Goal: Task Accomplishment & Management: Manage account settings

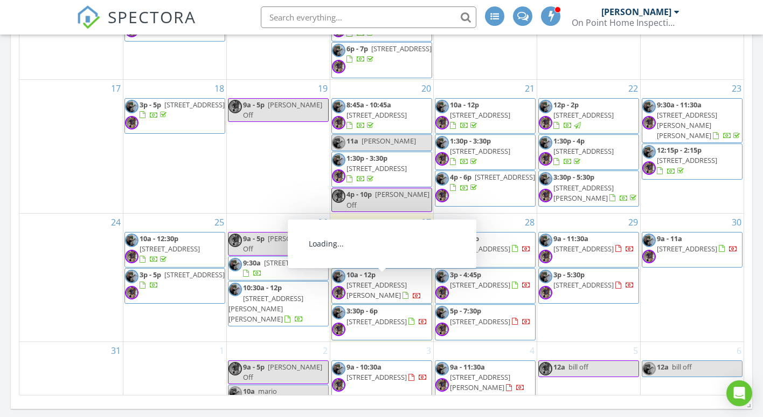
scroll to position [301, 0]
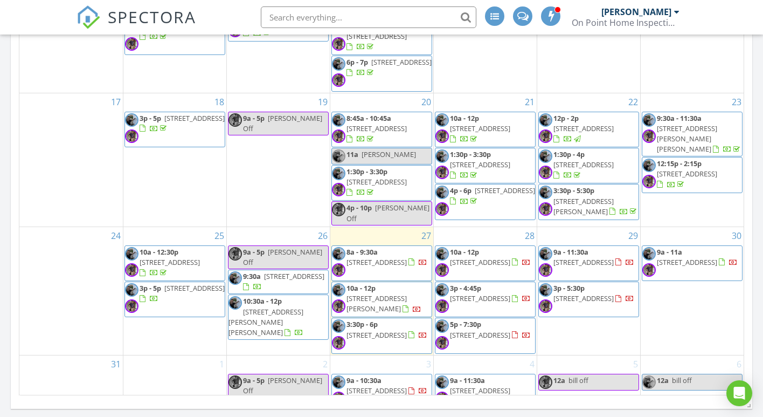
click at [597, 123] on span "[STREET_ADDRESS]" at bounding box center [583, 128] width 60 height 10
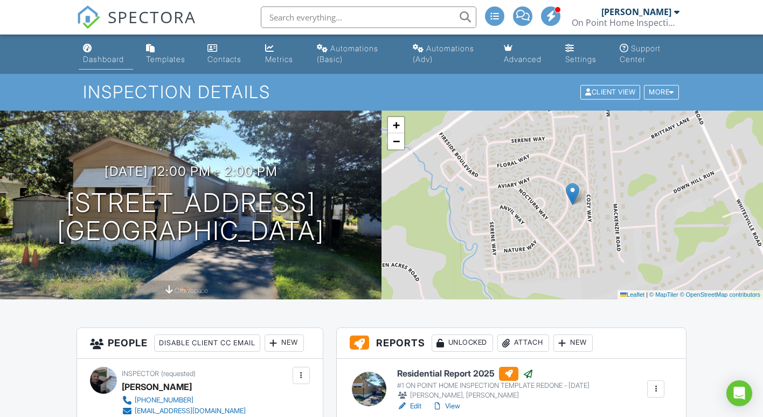
click at [113, 58] on div "Dashboard" at bounding box center [103, 58] width 41 height 9
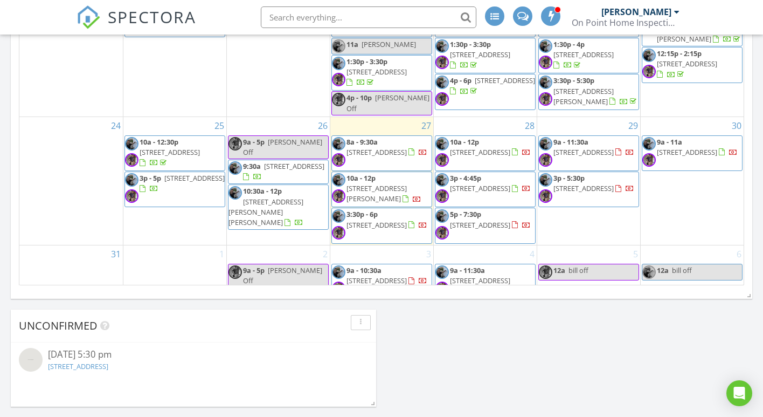
scroll to position [372, 0]
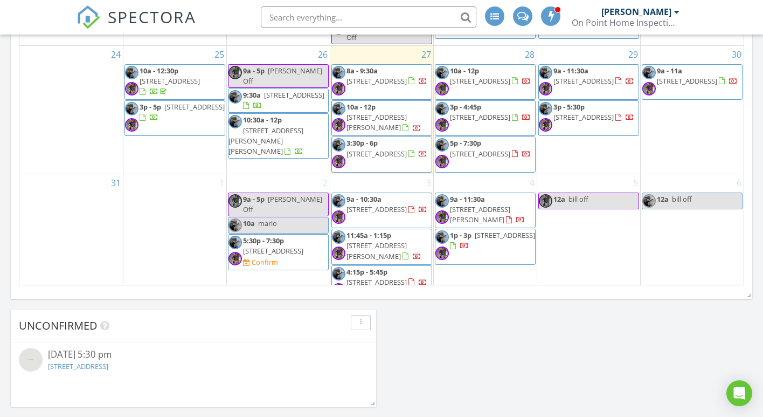
click at [82, 212] on td "31" at bounding box center [70, 238] width 103 height 128
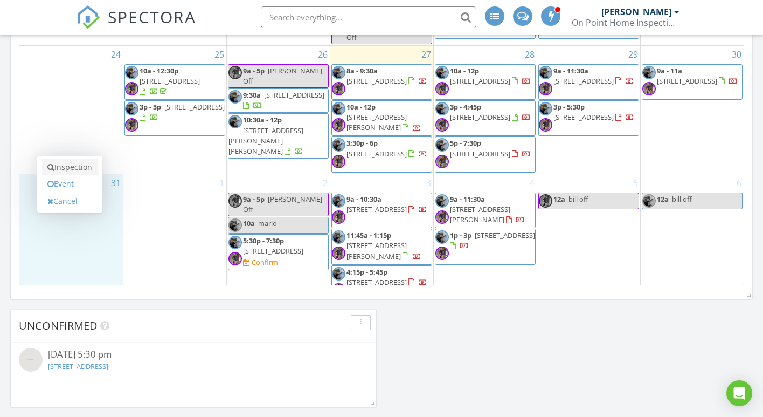
click at [73, 164] on link "Inspection" at bounding box center [70, 166] width 56 height 17
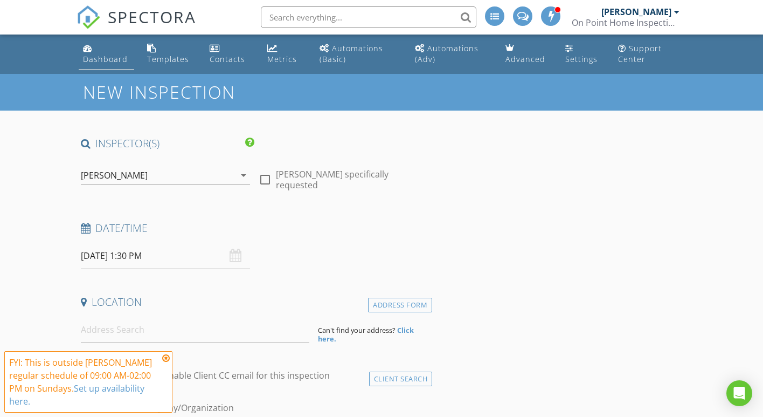
click at [106, 59] on div "Dashboard" at bounding box center [105, 59] width 45 height 10
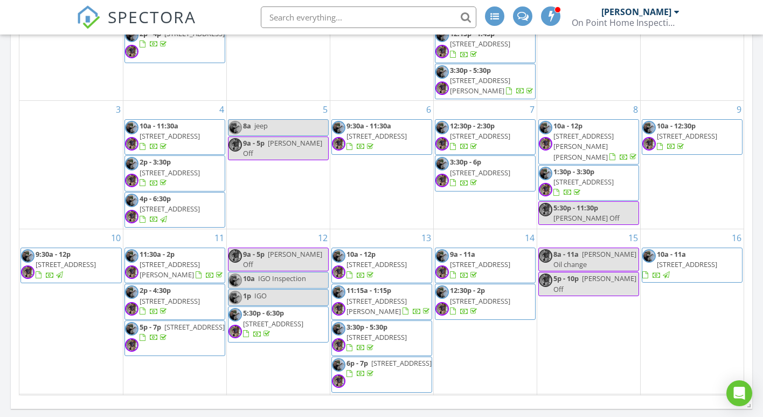
scroll to position [285, 0]
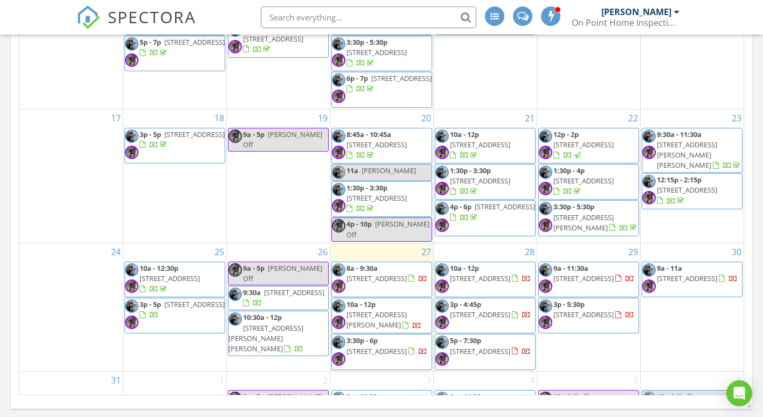
click at [584, 140] on span "634 Aviary Way, Toms River 08755" at bounding box center [583, 145] width 60 height 10
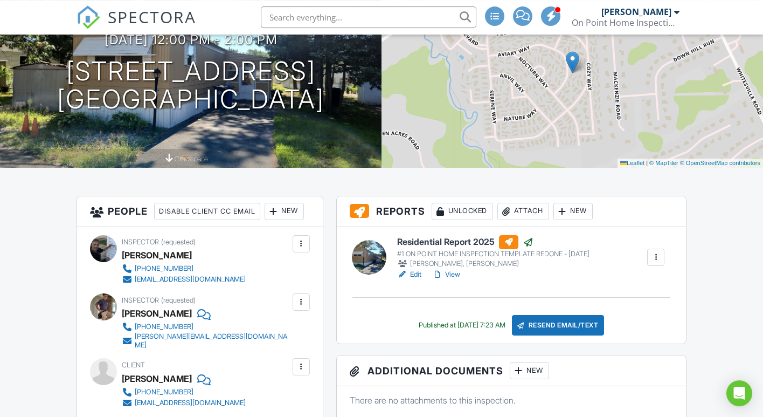
scroll to position [220, 0]
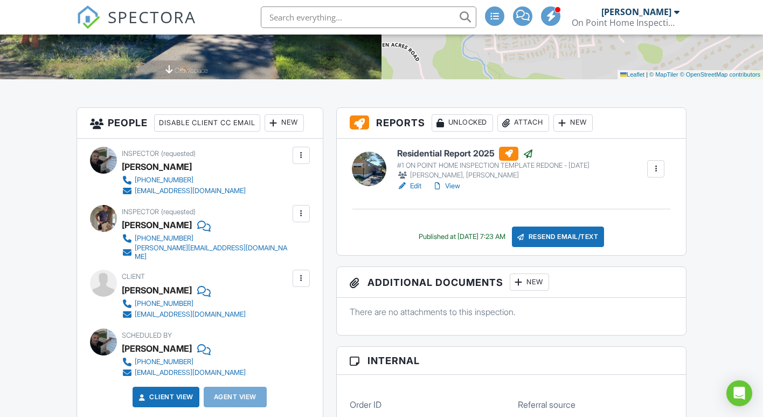
click at [452, 185] on link "View" at bounding box center [446, 186] width 28 height 11
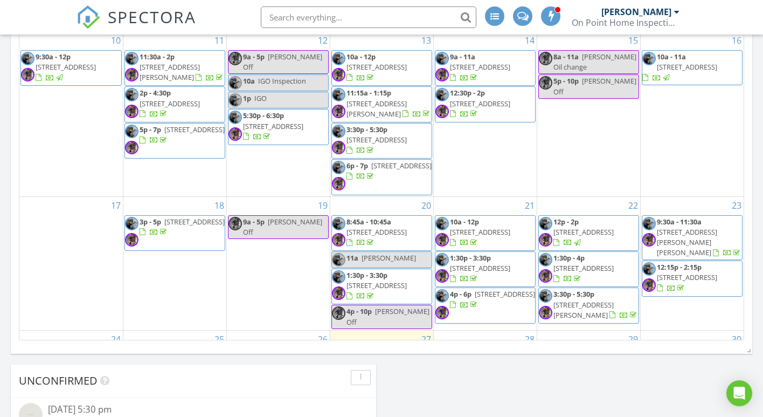
scroll to position [372, 0]
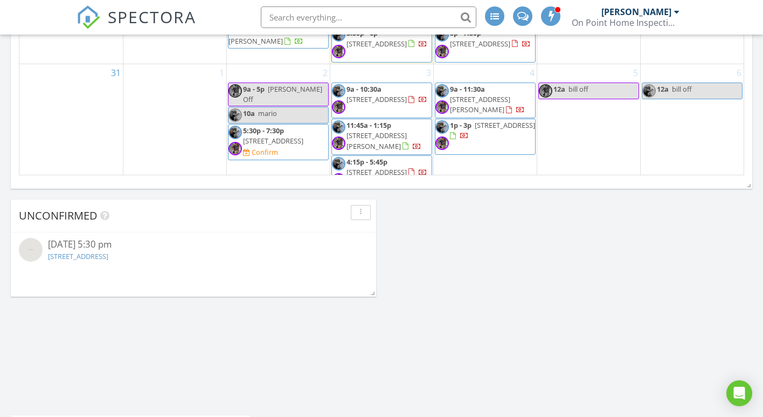
click at [361, 167] on span "1315 Sunset Ave, Point Pleasant 08742" at bounding box center [377, 172] width 60 height 10
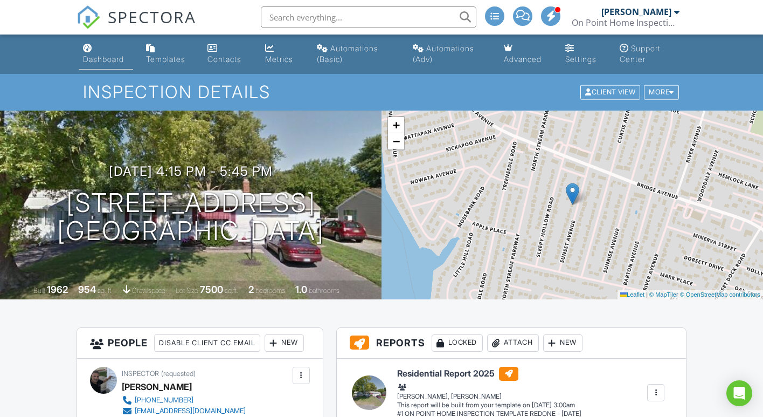
click at [115, 64] on link "Dashboard" at bounding box center [106, 54] width 54 height 31
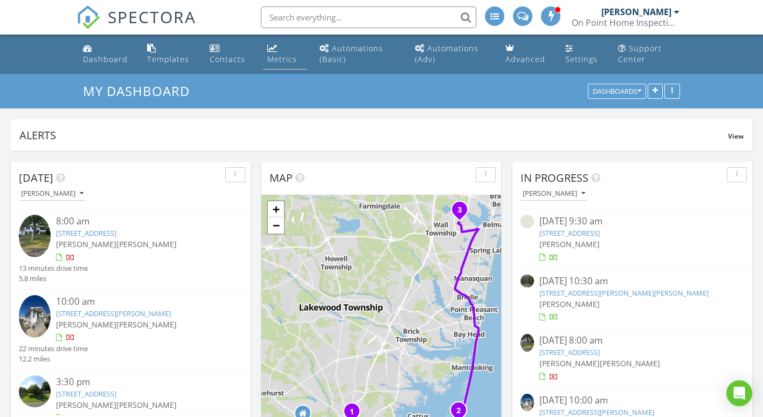
click at [273, 60] on div "Metrics" at bounding box center [282, 59] width 30 height 10
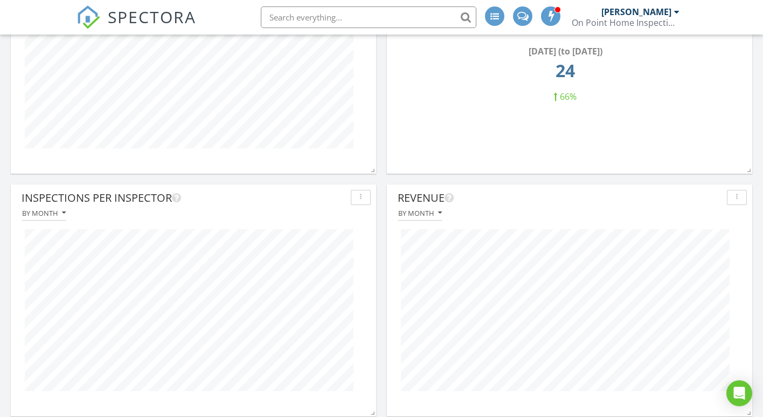
scroll to position [605, 0]
